Goal: Task Accomplishment & Management: Complete application form

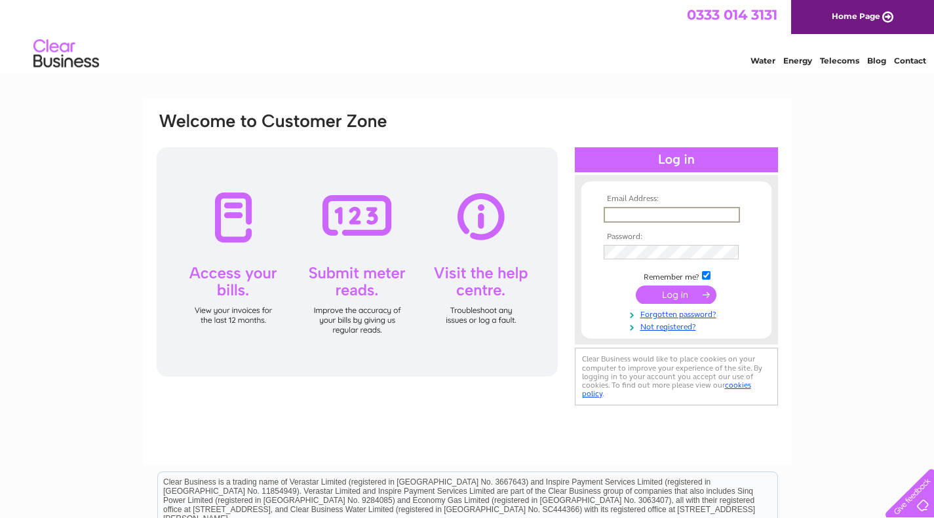
click at [558, 115] on div "Email Address: Password:" at bounding box center [467, 259] width 624 height 297
click at [672, 324] on link "Not registered?" at bounding box center [677, 324] width 149 height 12
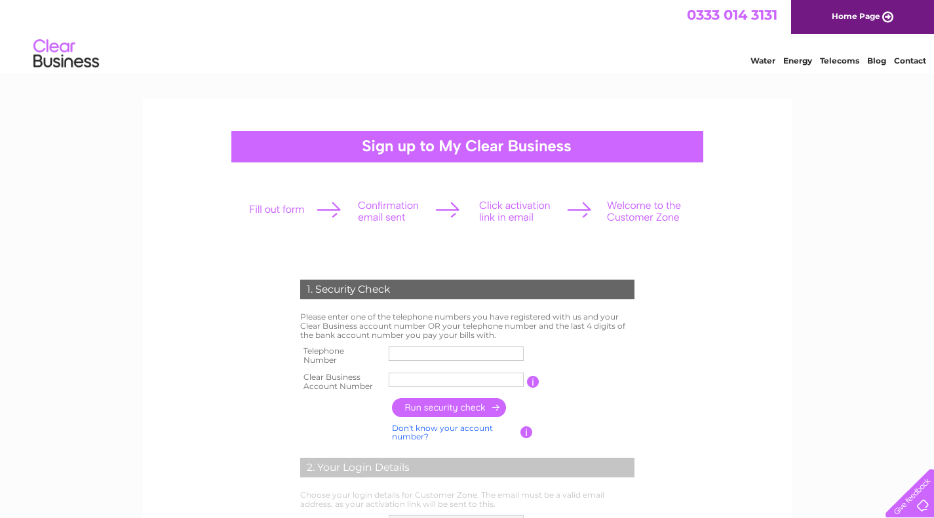
click at [477, 356] on input "text" at bounding box center [456, 354] width 135 height 14
click at [380, 482] on td "2. Your Login Details" at bounding box center [467, 467] width 341 height 43
click at [558, 449] on td "2. Your Login Details" at bounding box center [467, 466] width 341 height 43
click at [472, 354] on input "0174" at bounding box center [457, 354] width 136 height 16
type input "01747830221"
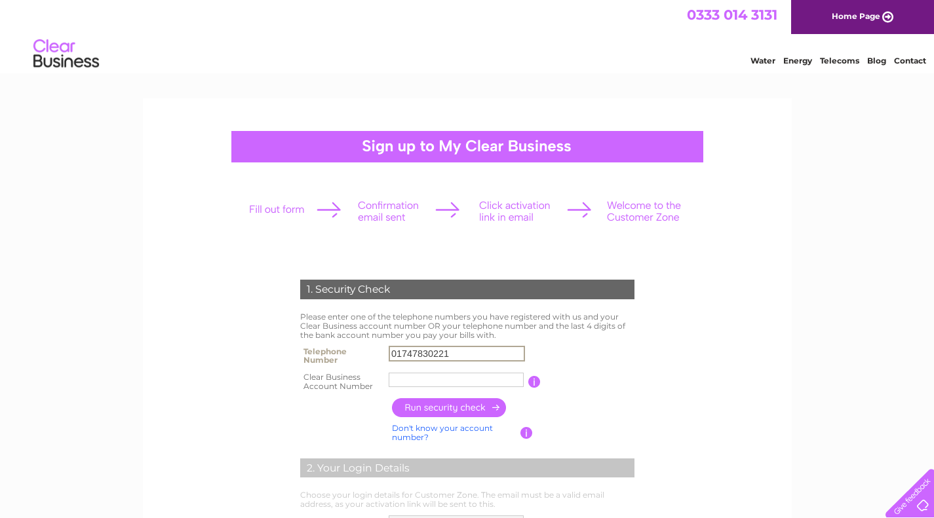
click at [461, 379] on input "text" at bounding box center [456, 380] width 135 height 14
click at [446, 385] on input "text" at bounding box center [457, 380] width 136 height 16
paste input "30320444"
type input "30320444"
click at [446, 408] on input "button" at bounding box center [449, 407] width 115 height 19
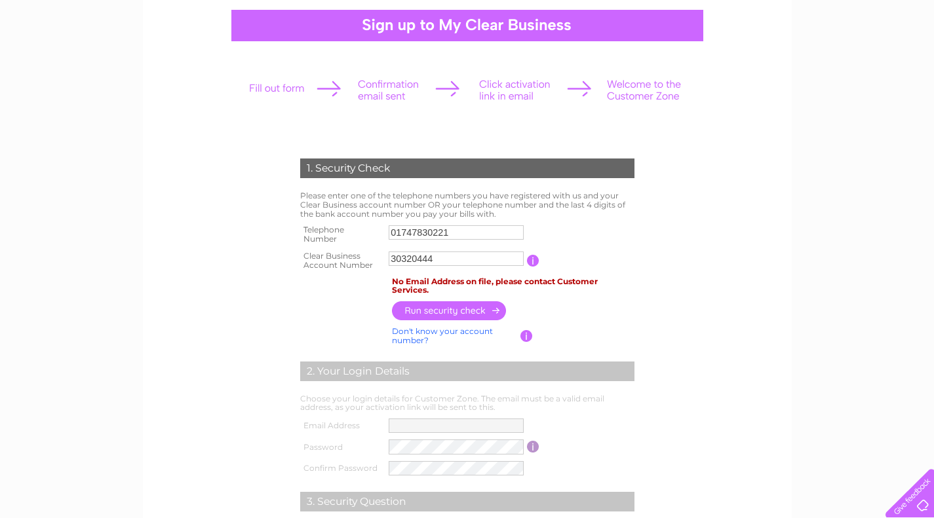
scroll to position [131, 0]
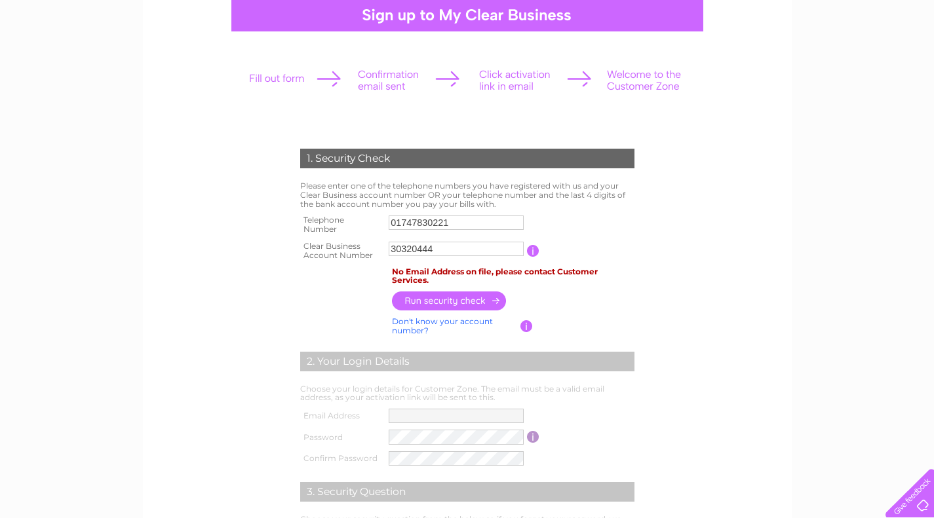
click at [413, 319] on link "Don't know your account number?" at bounding box center [442, 325] width 101 height 19
click at [397, 249] on input "text" at bounding box center [398, 249] width 18 height 16
click at [535, 252] on input "button" at bounding box center [533, 251] width 12 height 12
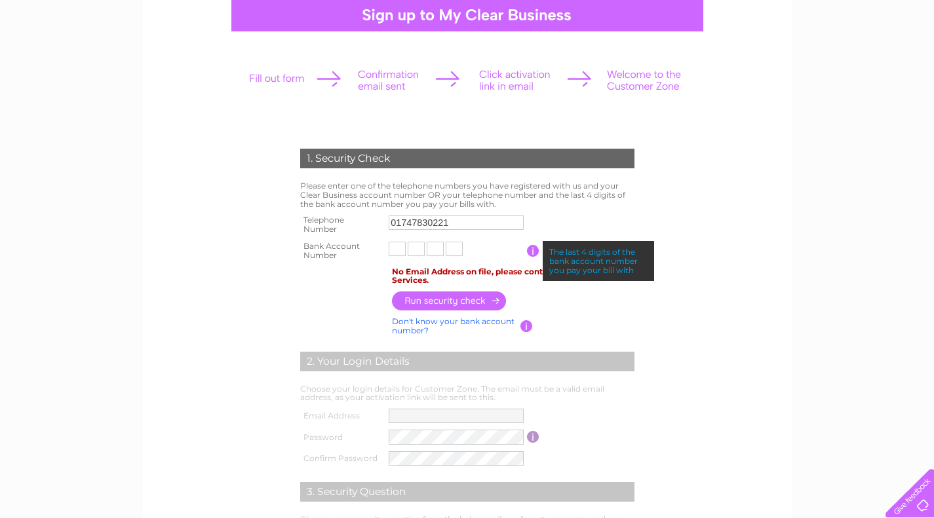
click at [391, 247] on input "text" at bounding box center [397, 249] width 17 height 14
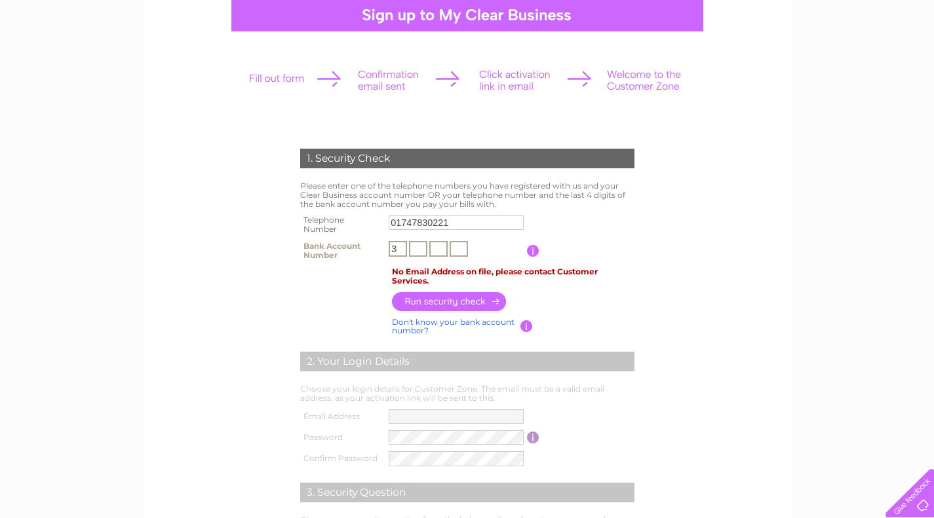
type input "3"
type input "6"
type input "0"
click at [453, 303] on input "button" at bounding box center [449, 301] width 115 height 19
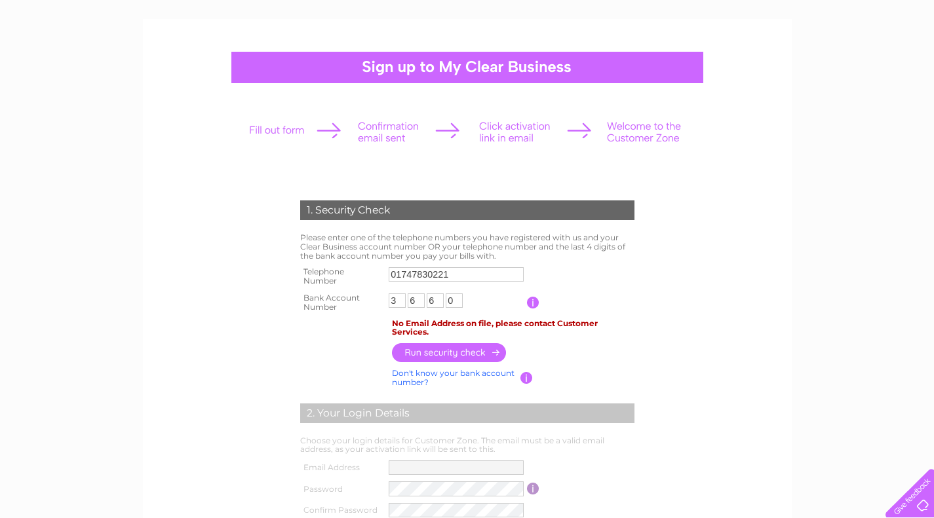
scroll to position [0, 0]
